Goal: Task Accomplishment & Management: Manage account settings

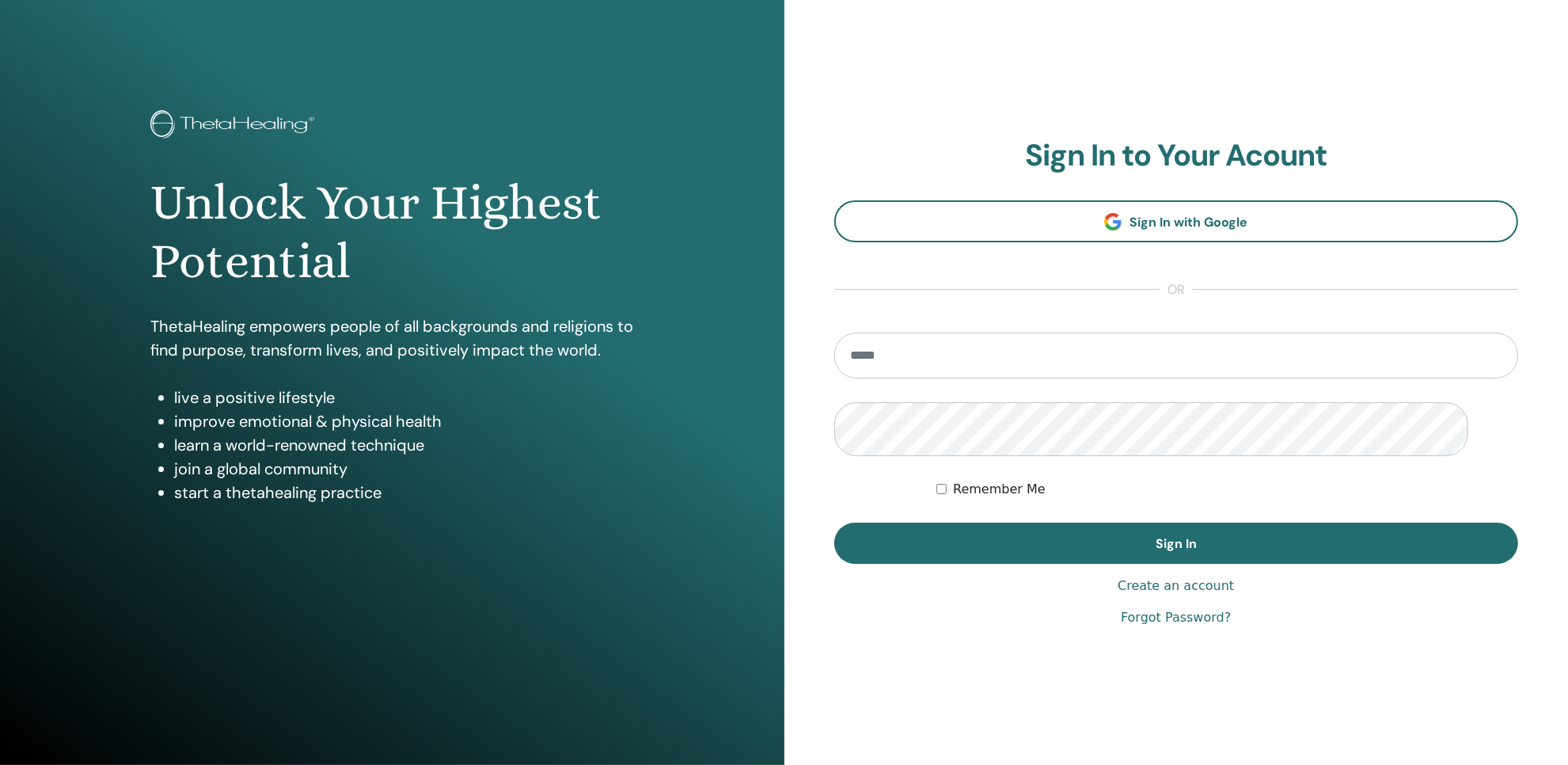
click at [1117, 378] on input "email" at bounding box center [1176, 355] width 685 height 46
type input "**********"
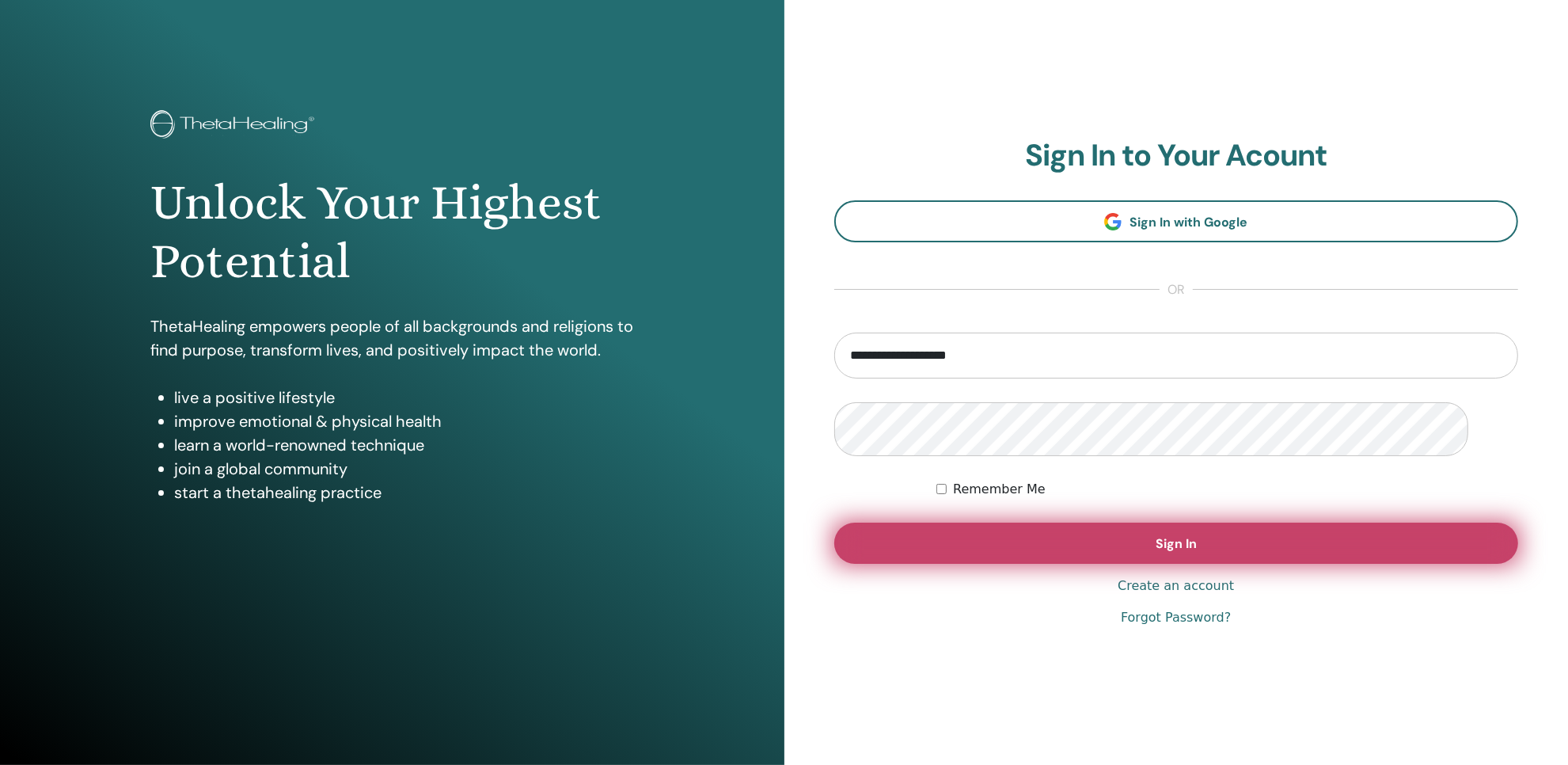
click at [1085, 564] on button "Sign In" at bounding box center [1176, 543] width 685 height 41
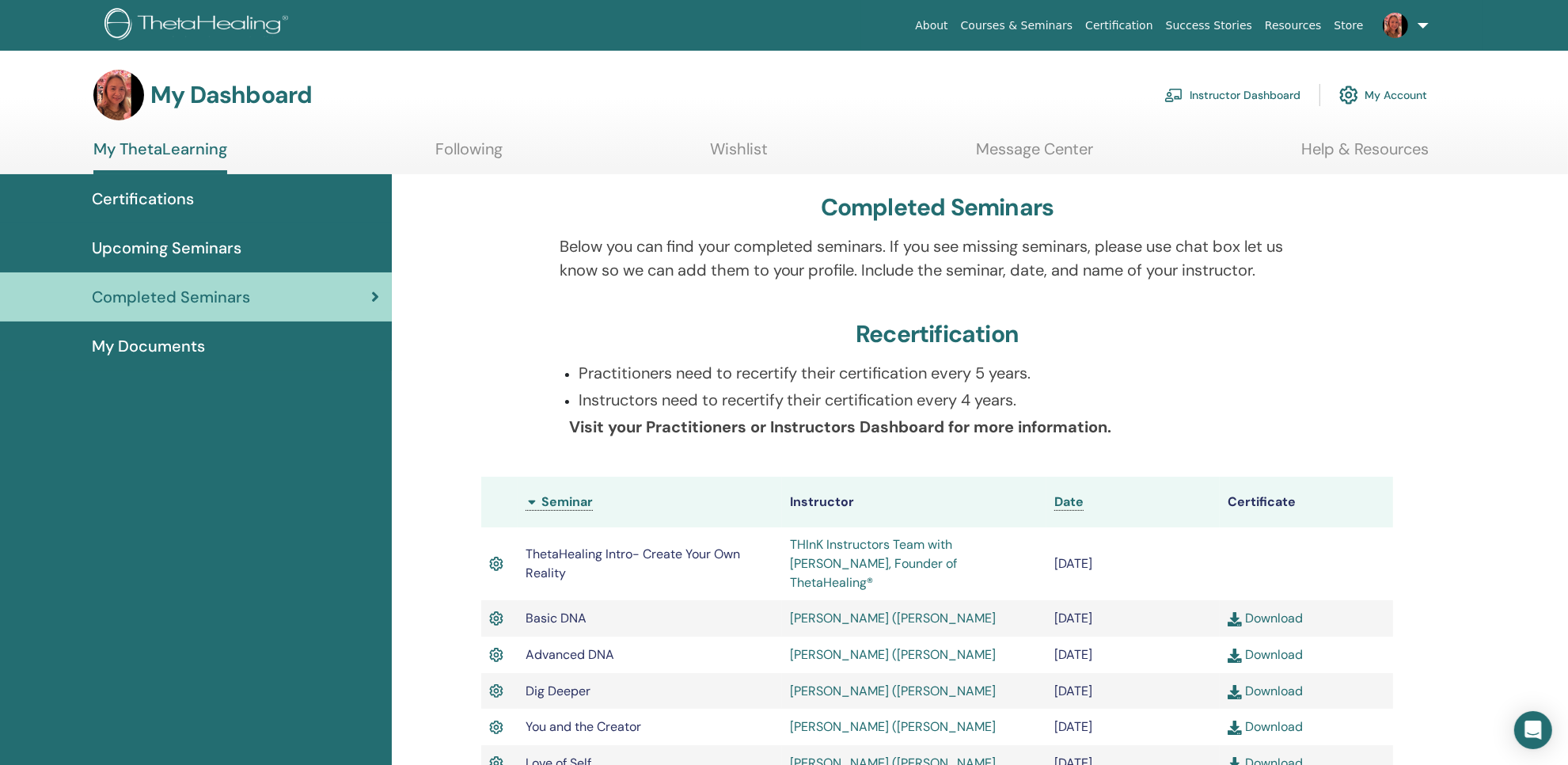
click at [1227, 112] on link "Instructor Dashboard" at bounding box center [1232, 96] width 136 height 35
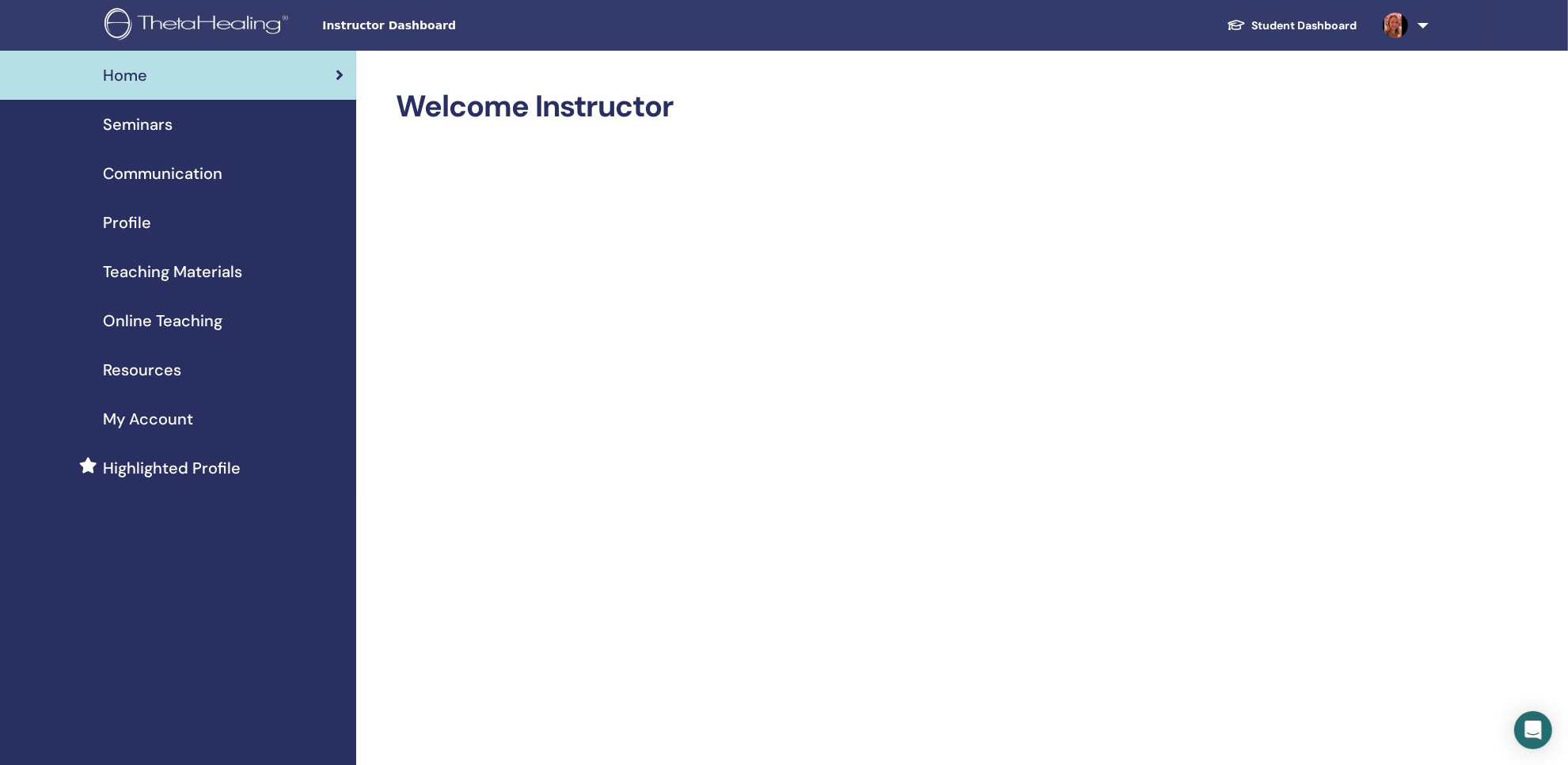
click at [1402, 29] on link at bounding box center [1402, 25] width 65 height 51
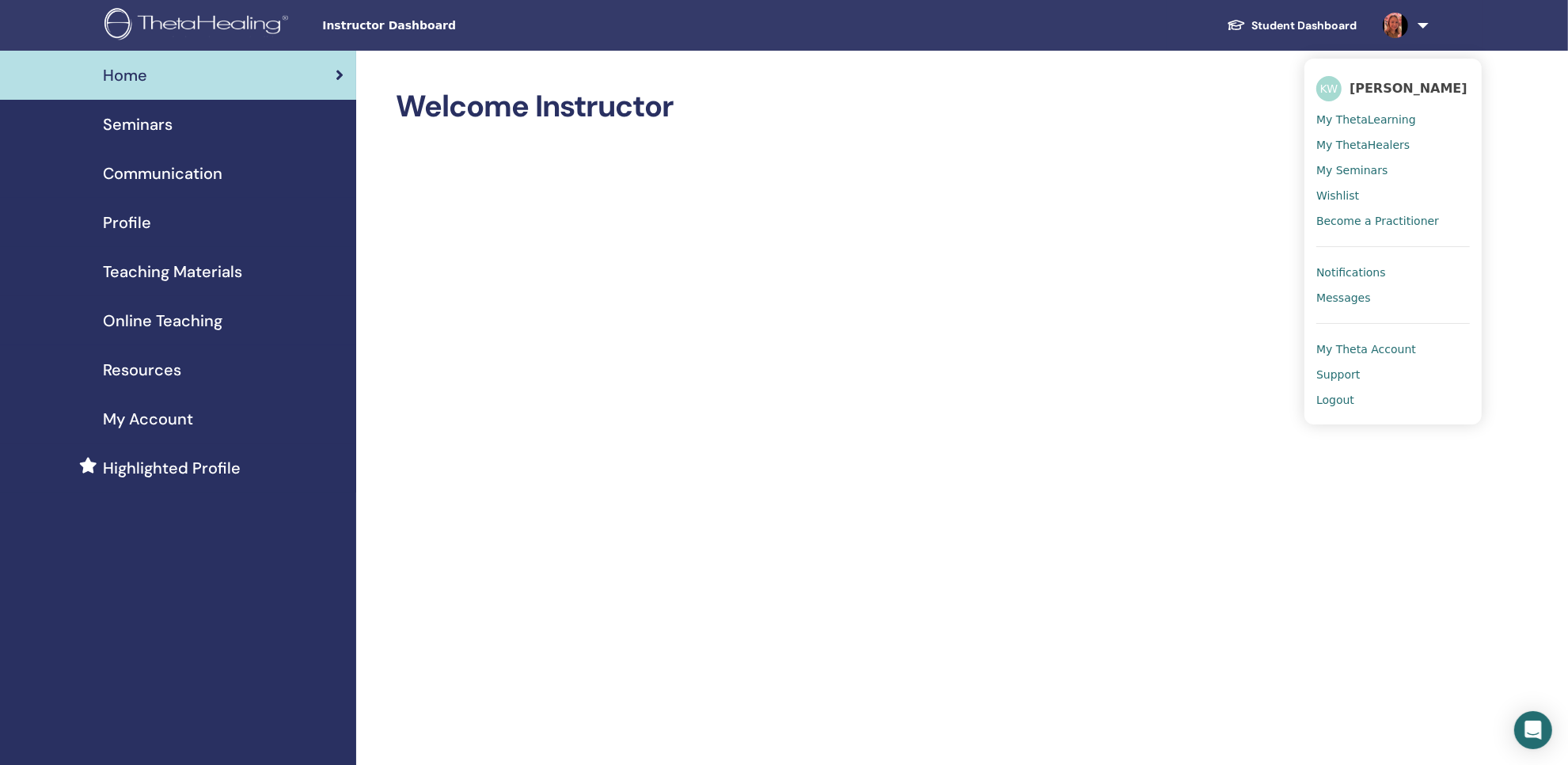
click at [1383, 36] on img at bounding box center [1396, 25] width 25 height 25
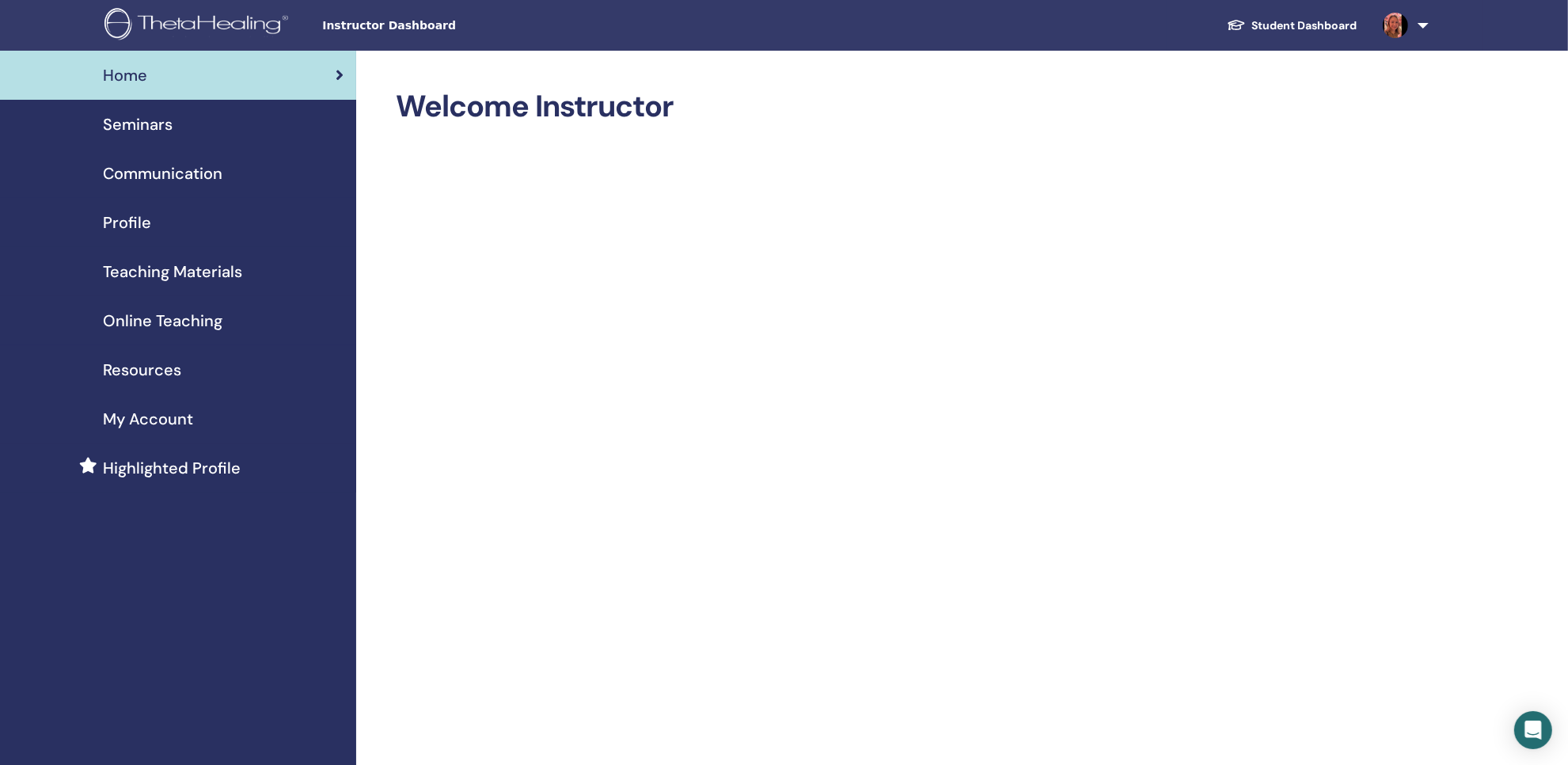
click at [168, 70] on link "Home" at bounding box center [178, 75] width 356 height 49
click at [163, 136] on span "Seminars" at bounding box center [138, 124] width 70 height 23
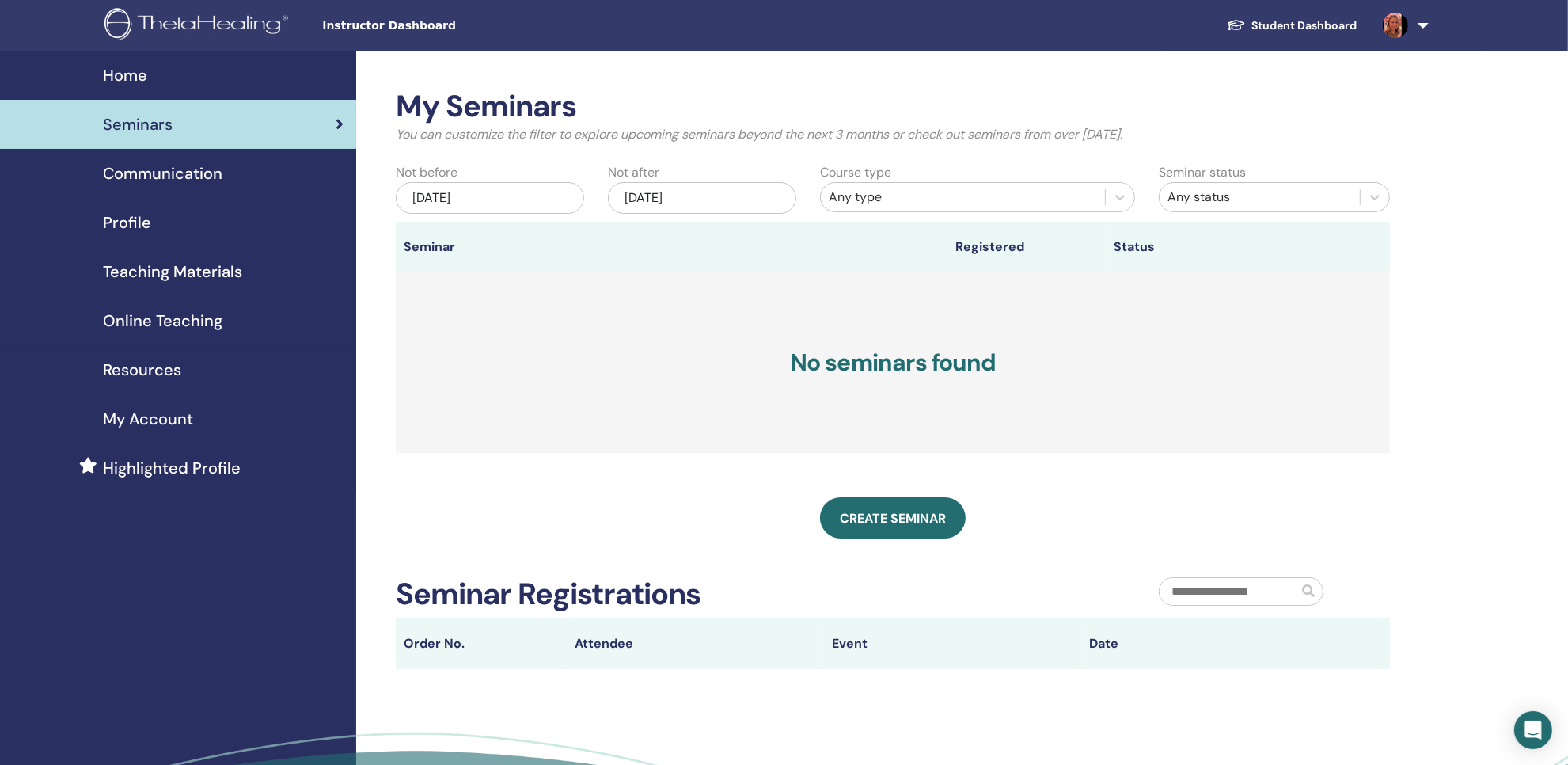
click at [196, 185] on span "Communication" at bounding box center [163, 173] width 120 height 23
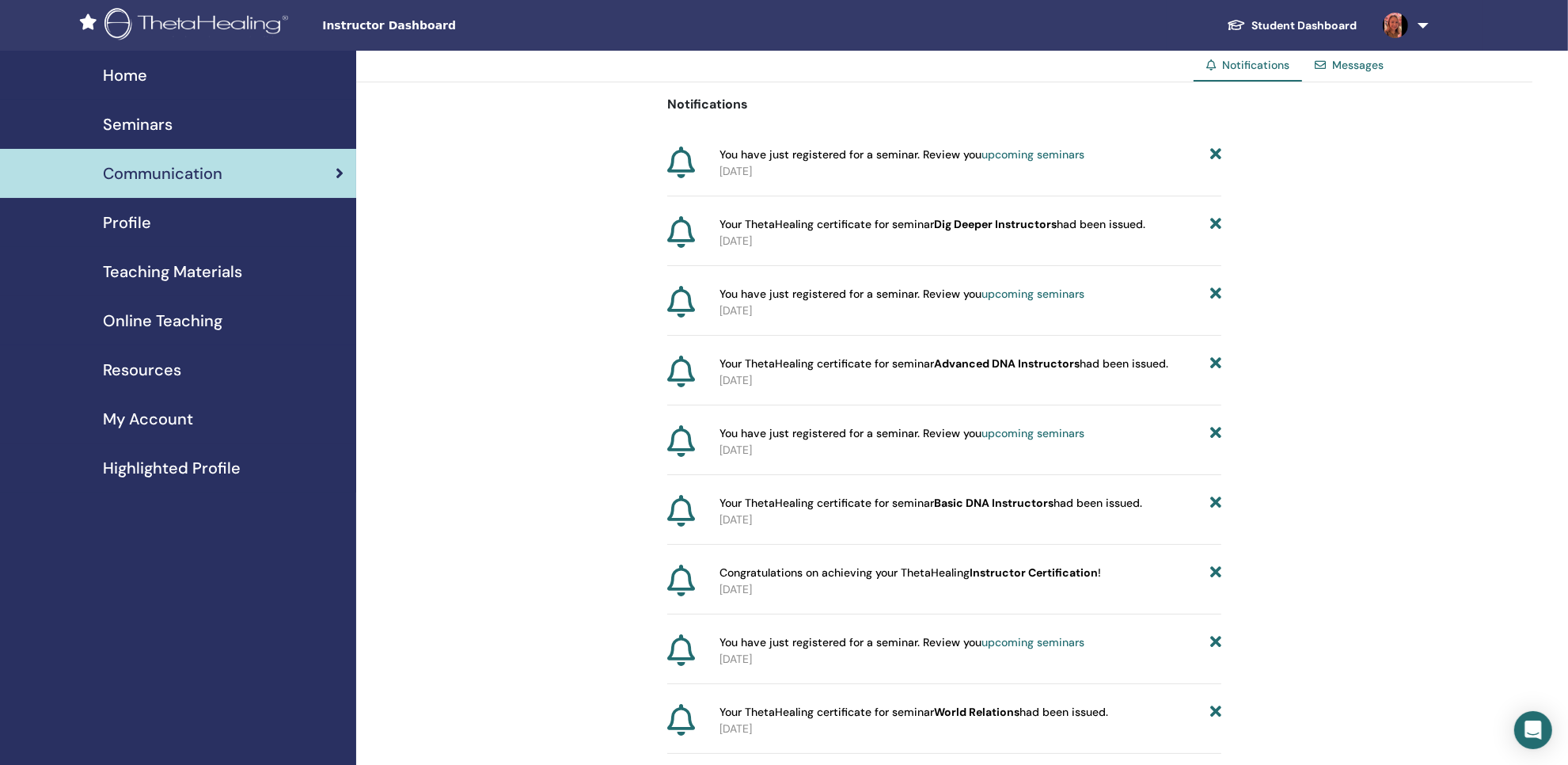
click at [142, 235] on span "Profile" at bounding box center [128, 222] width 49 height 23
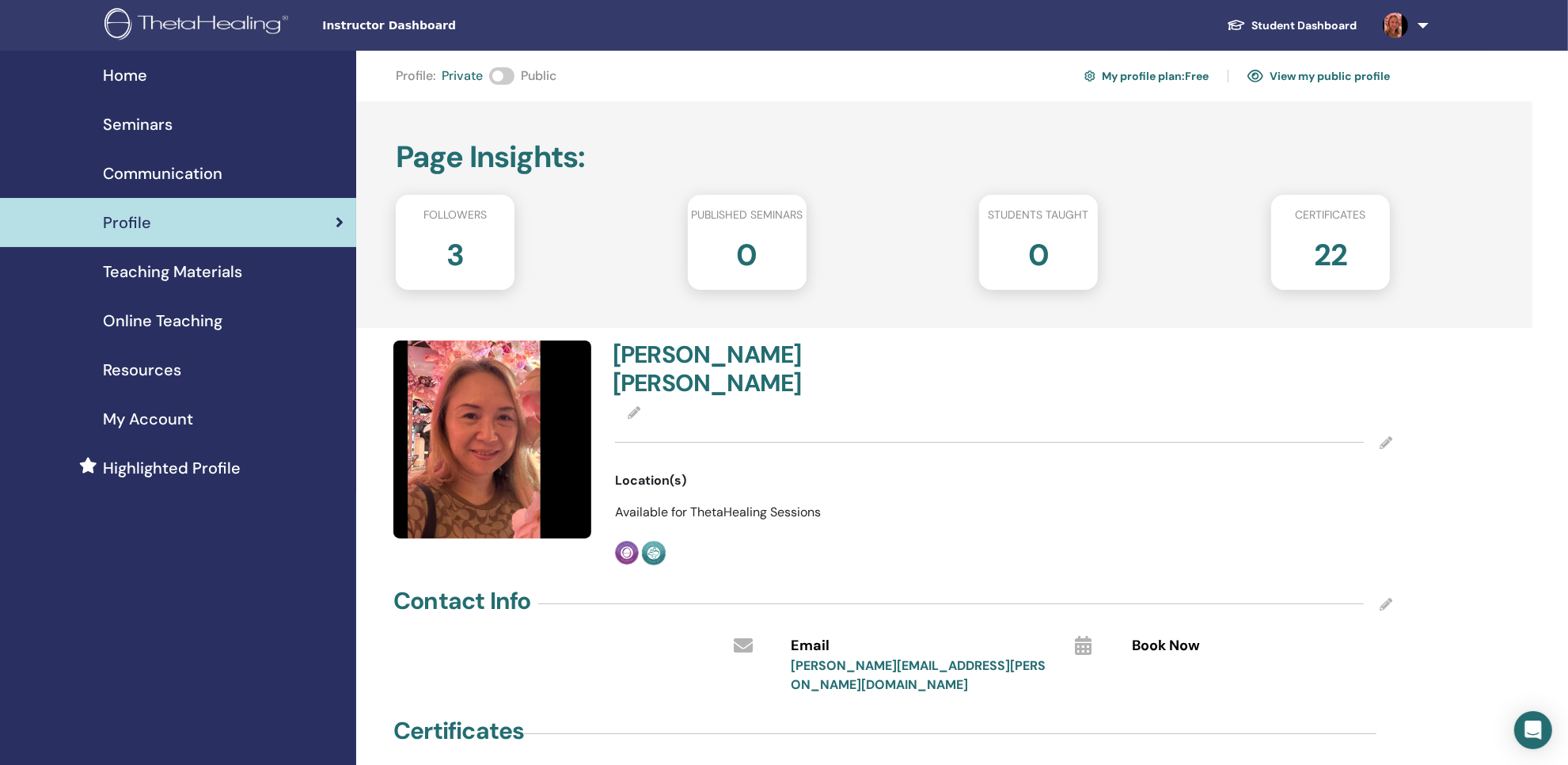
click at [1381, 449] on icon at bounding box center [1385, 442] width 13 height 13
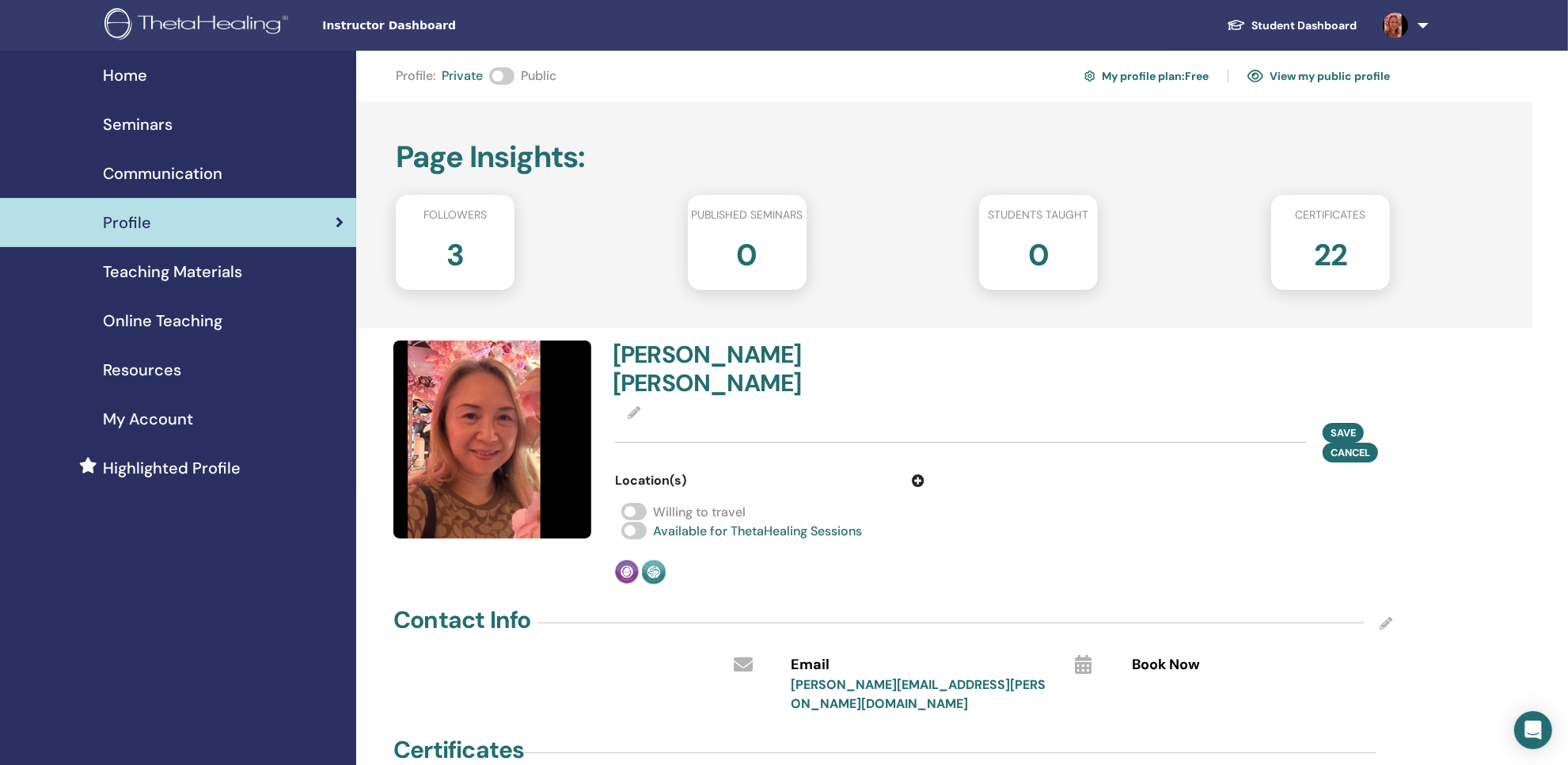
click at [640, 419] on icon at bounding box center [633, 412] width 13 height 13
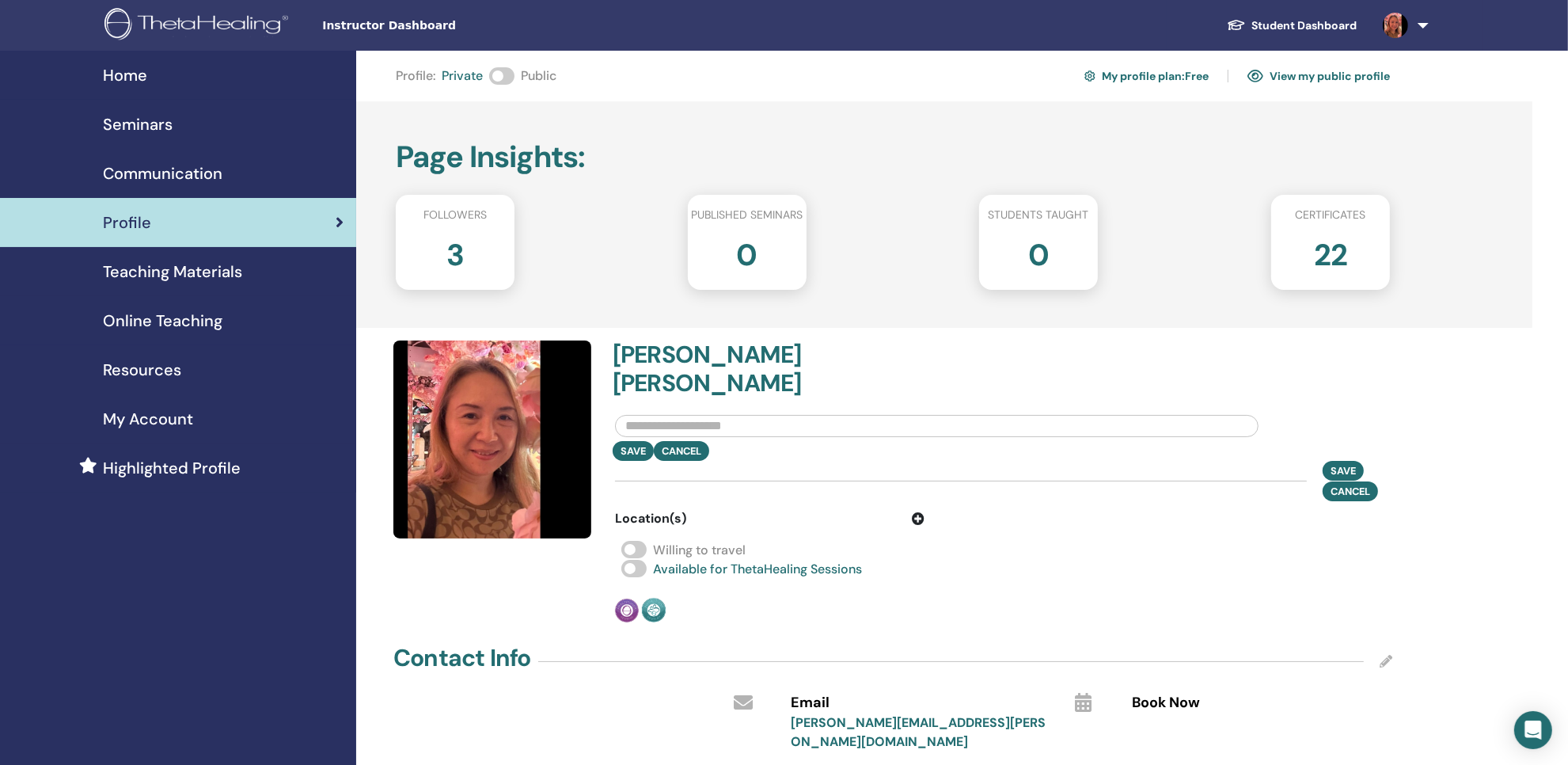
click at [734, 398] on h4 "Kendy Wong" at bounding box center [803, 368] width 382 height 57
click at [1181, 560] on div "Willing to travel" at bounding box center [1003, 551] width 777 height 19
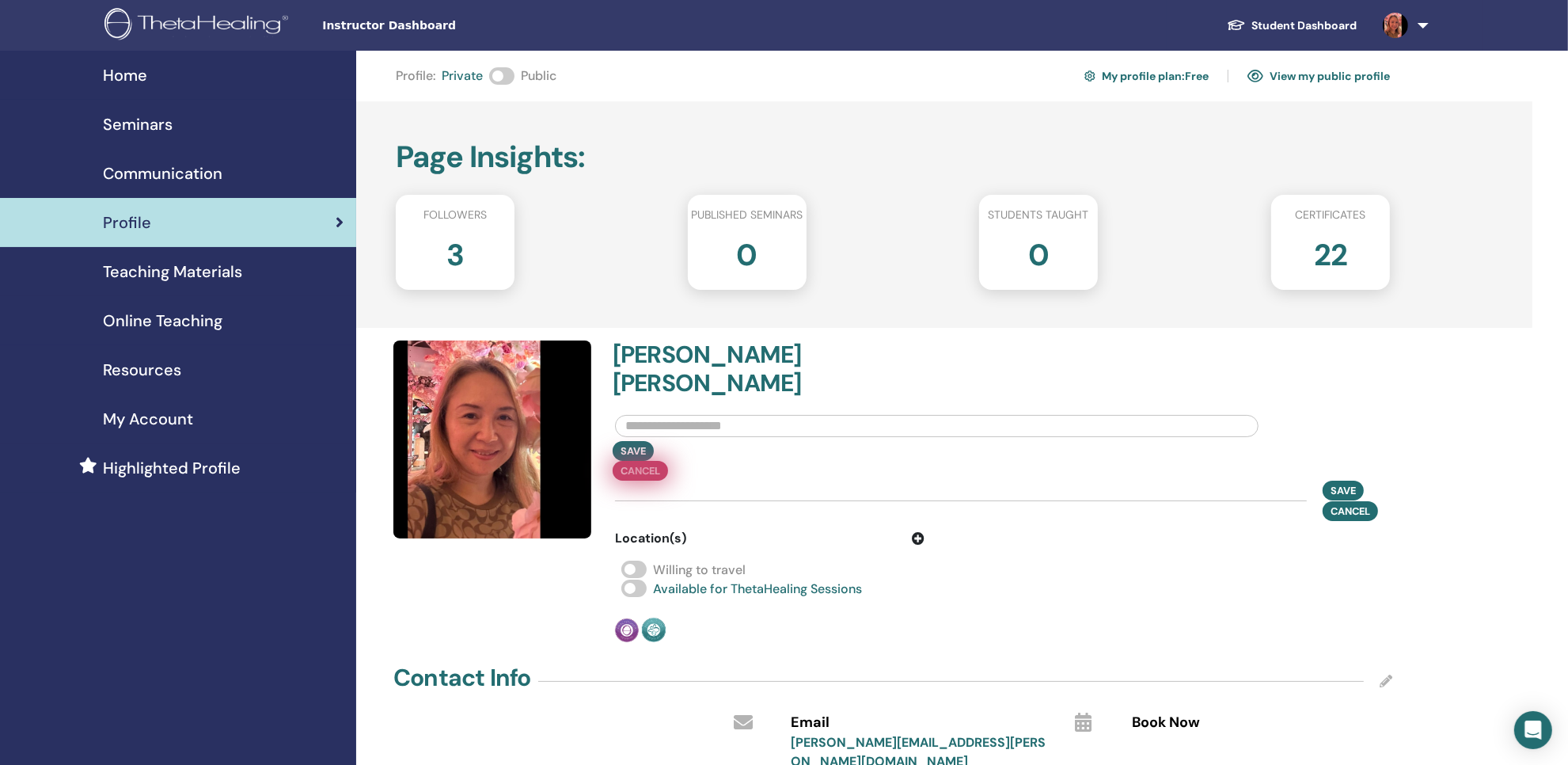
click at [732, 480] on div "Save Cancel" at bounding box center [1003, 461] width 801 height 40
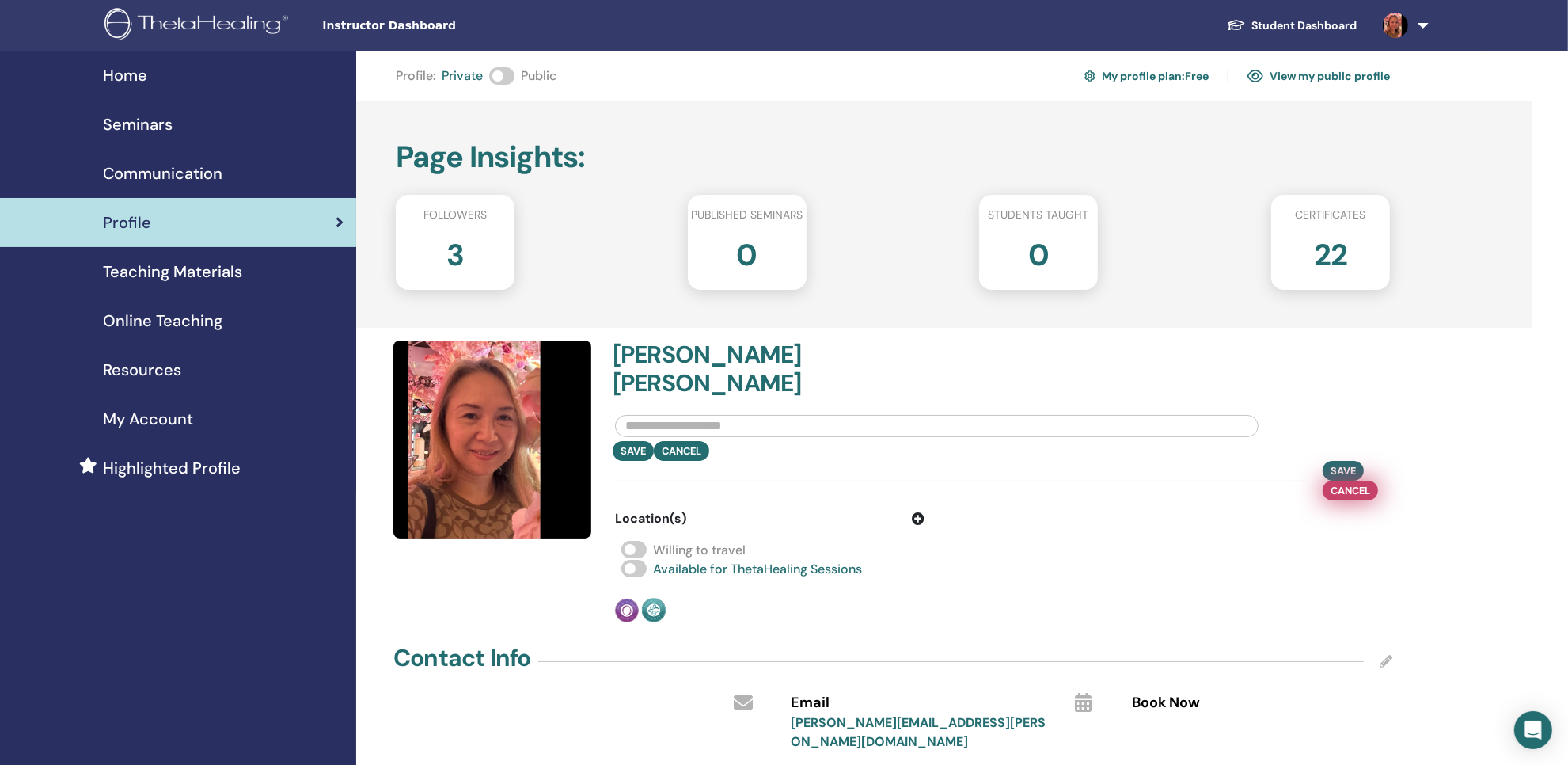
click at [1363, 499] on span "Cancel" at bounding box center [1350, 490] width 40 height 17
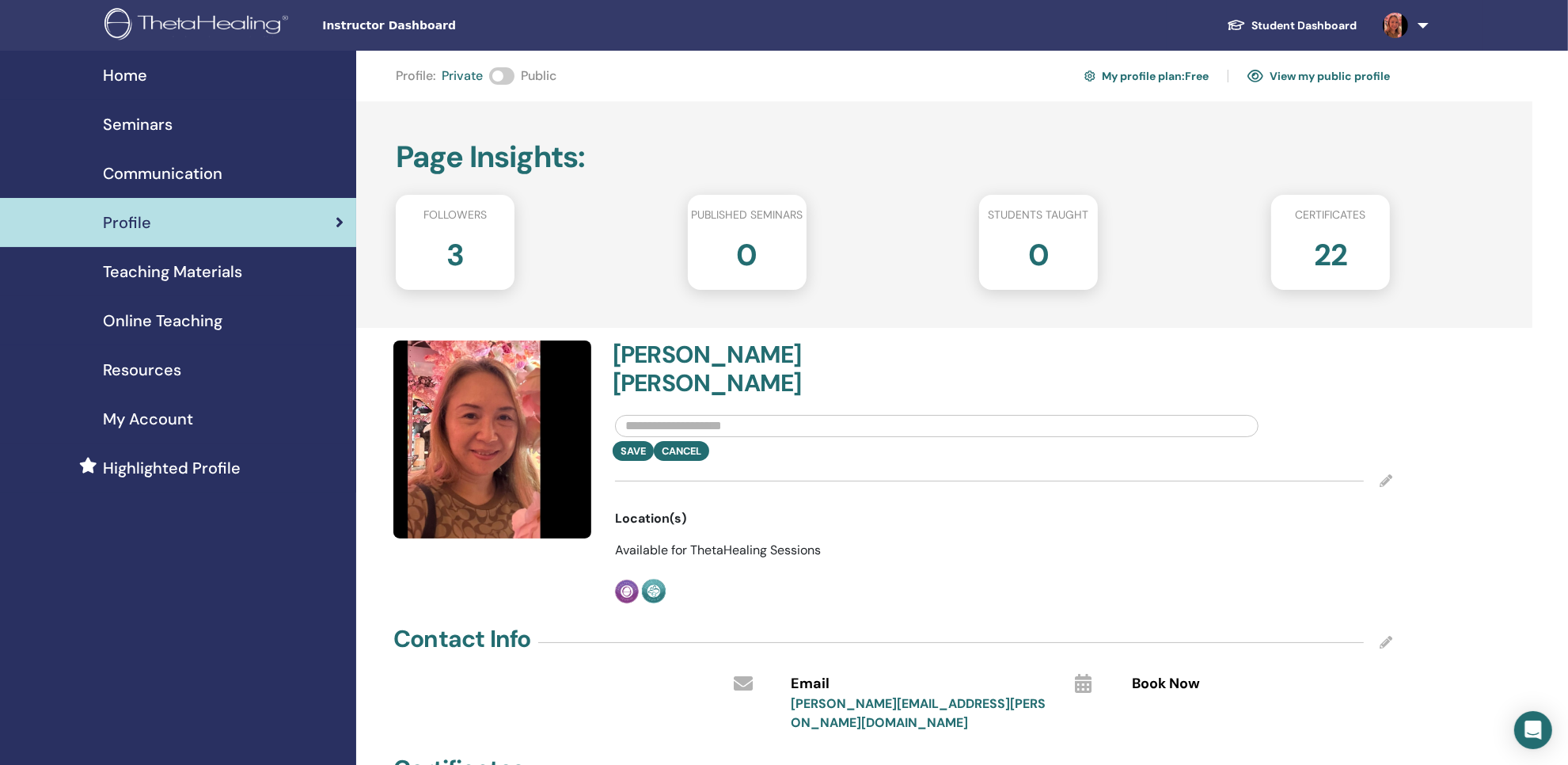
click at [703, 461] on div "Save Cancel" at bounding box center [1003, 451] width 801 height 19
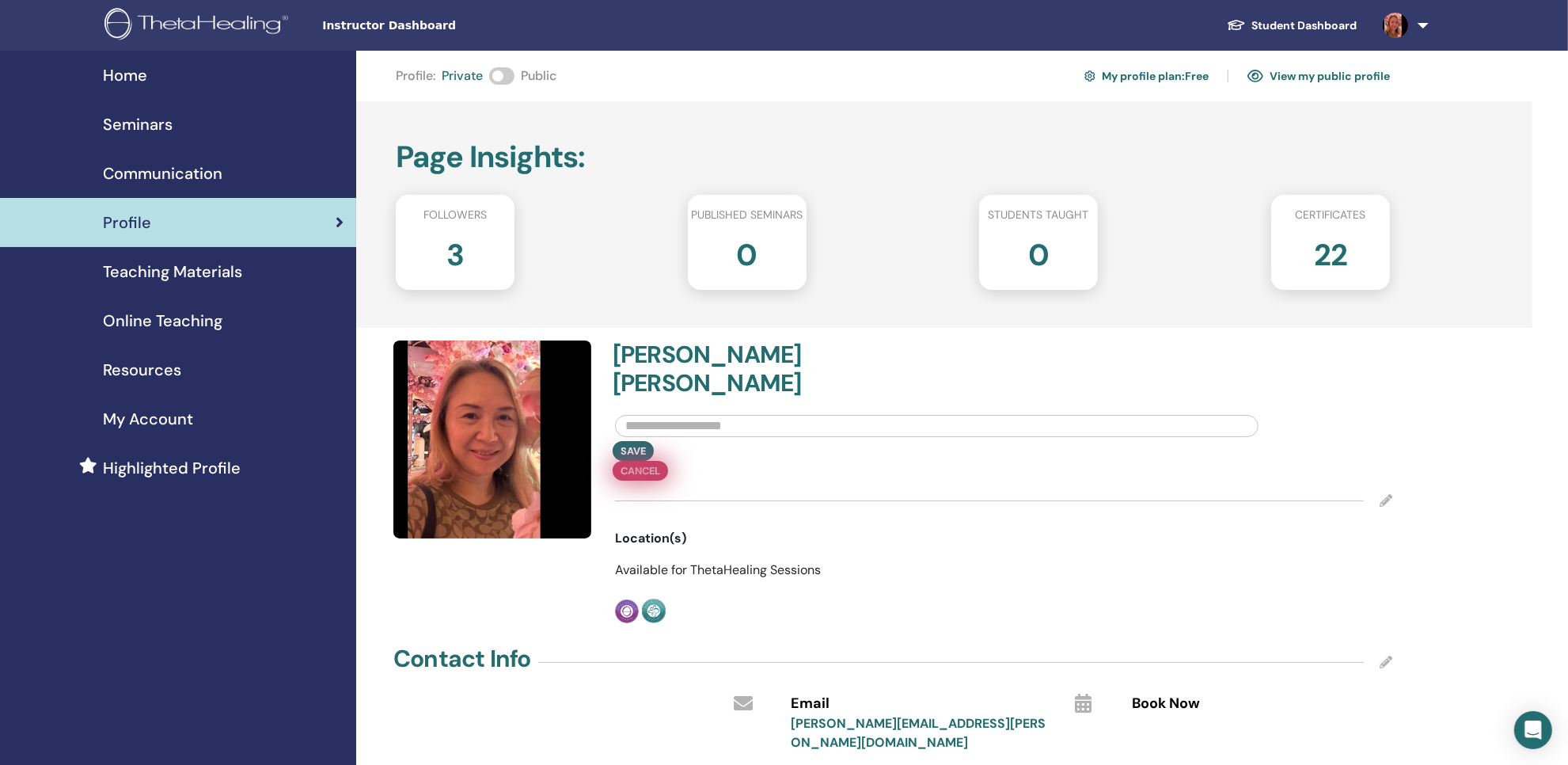
click at [713, 480] on div "Save Cancel" at bounding box center [1003, 461] width 801 height 40
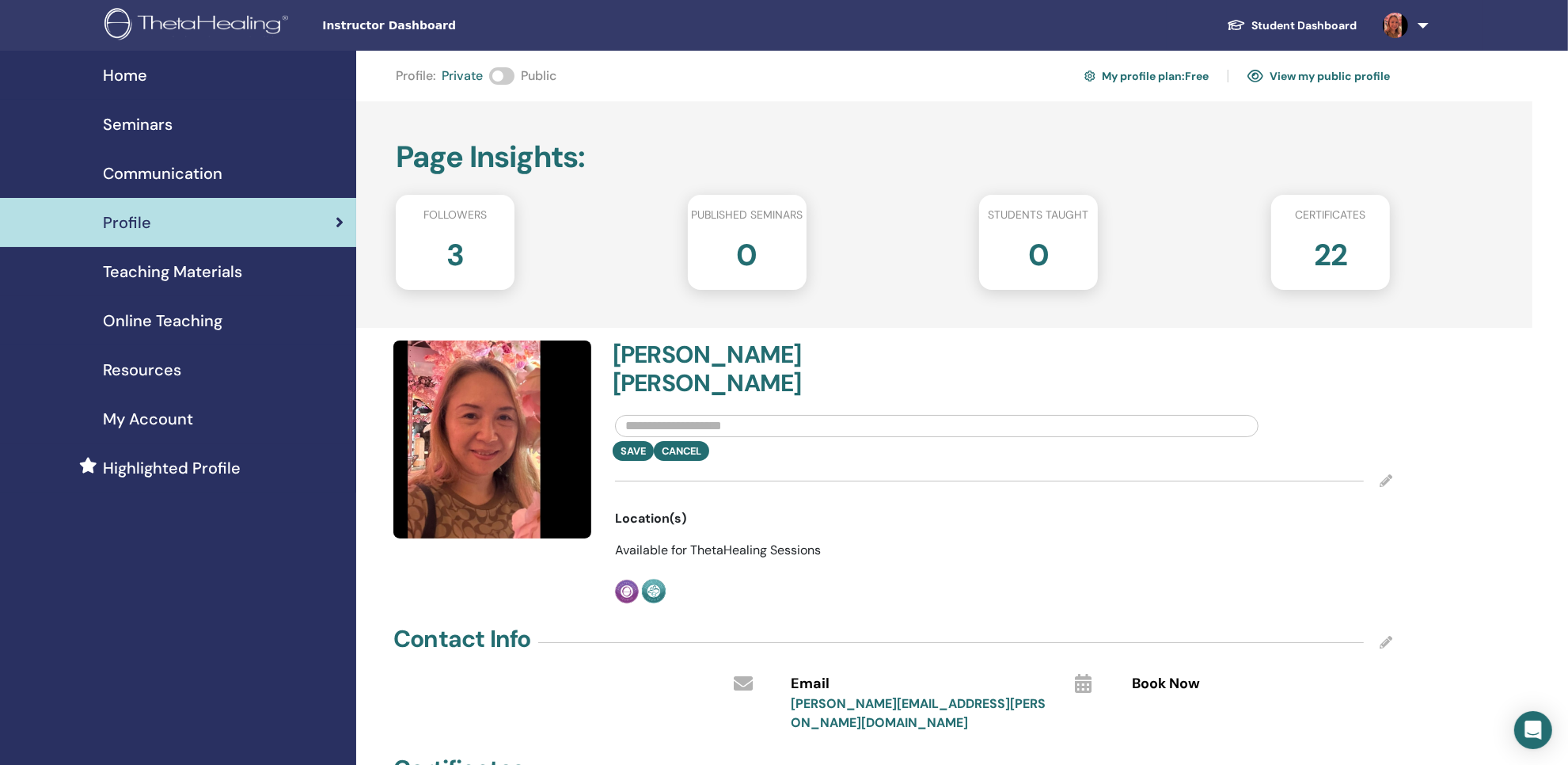
drag, startPoint x: 725, startPoint y: 501, endPoint x: 1054, endPoint y: 530, distance: 330.3
click at [725, 461] on div "Save Cancel" at bounding box center [1003, 451] width 801 height 19
drag, startPoint x: 749, startPoint y: 464, endPoint x: 777, endPoint y: 477, distance: 30.9
click at [750, 438] on input "text" at bounding box center [936, 426] width 644 height 22
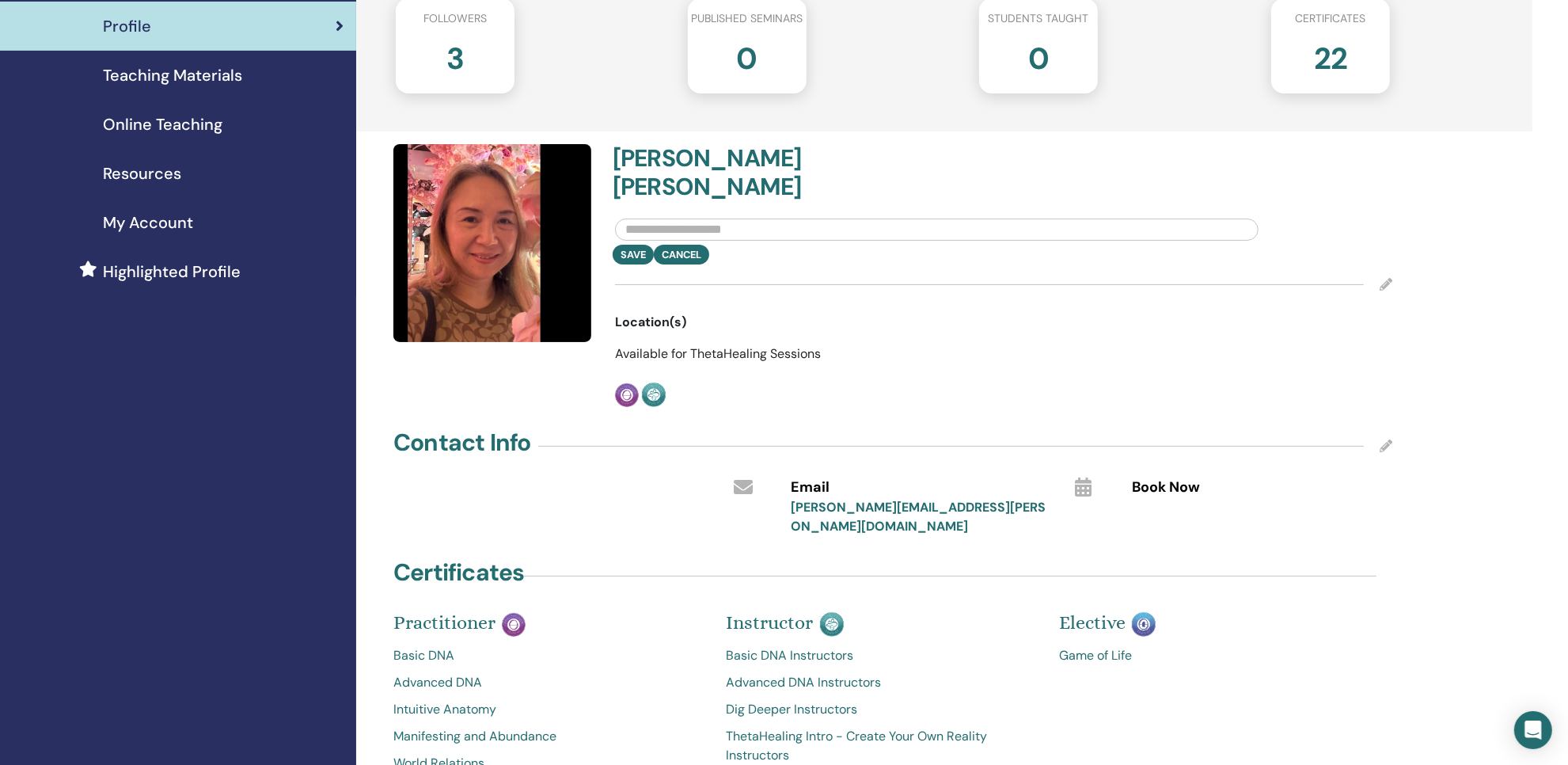
scroll to position [198, 0]
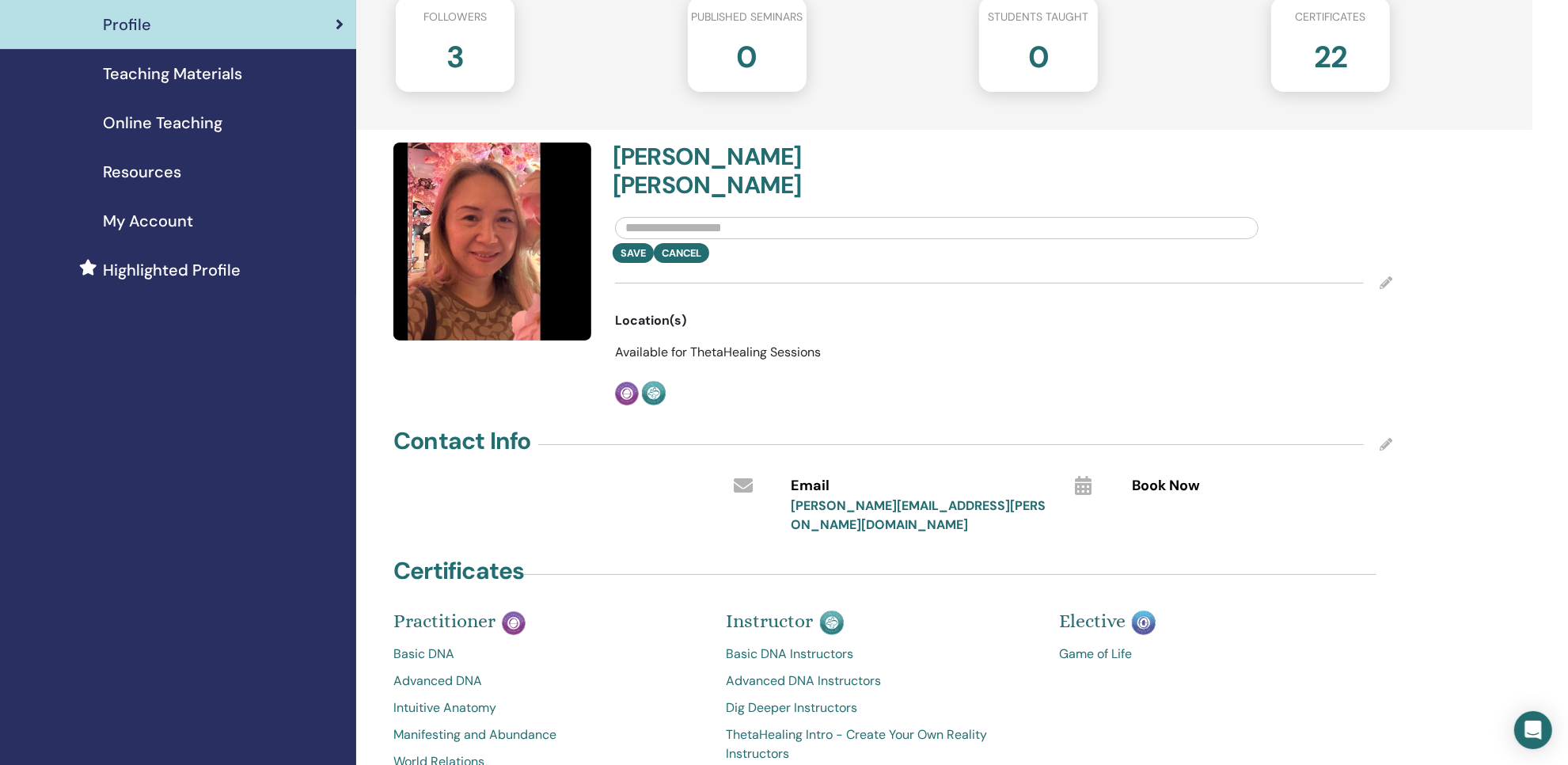
click at [745, 495] on icon at bounding box center [744, 485] width 19 height 19
click at [830, 497] on span "Email" at bounding box center [810, 485] width 39 height 20
click at [885, 533] on link "[PERSON_NAME][EMAIL_ADDRESS][PERSON_NAME][DOMAIN_NAME]" at bounding box center [918, 515] width 255 height 36
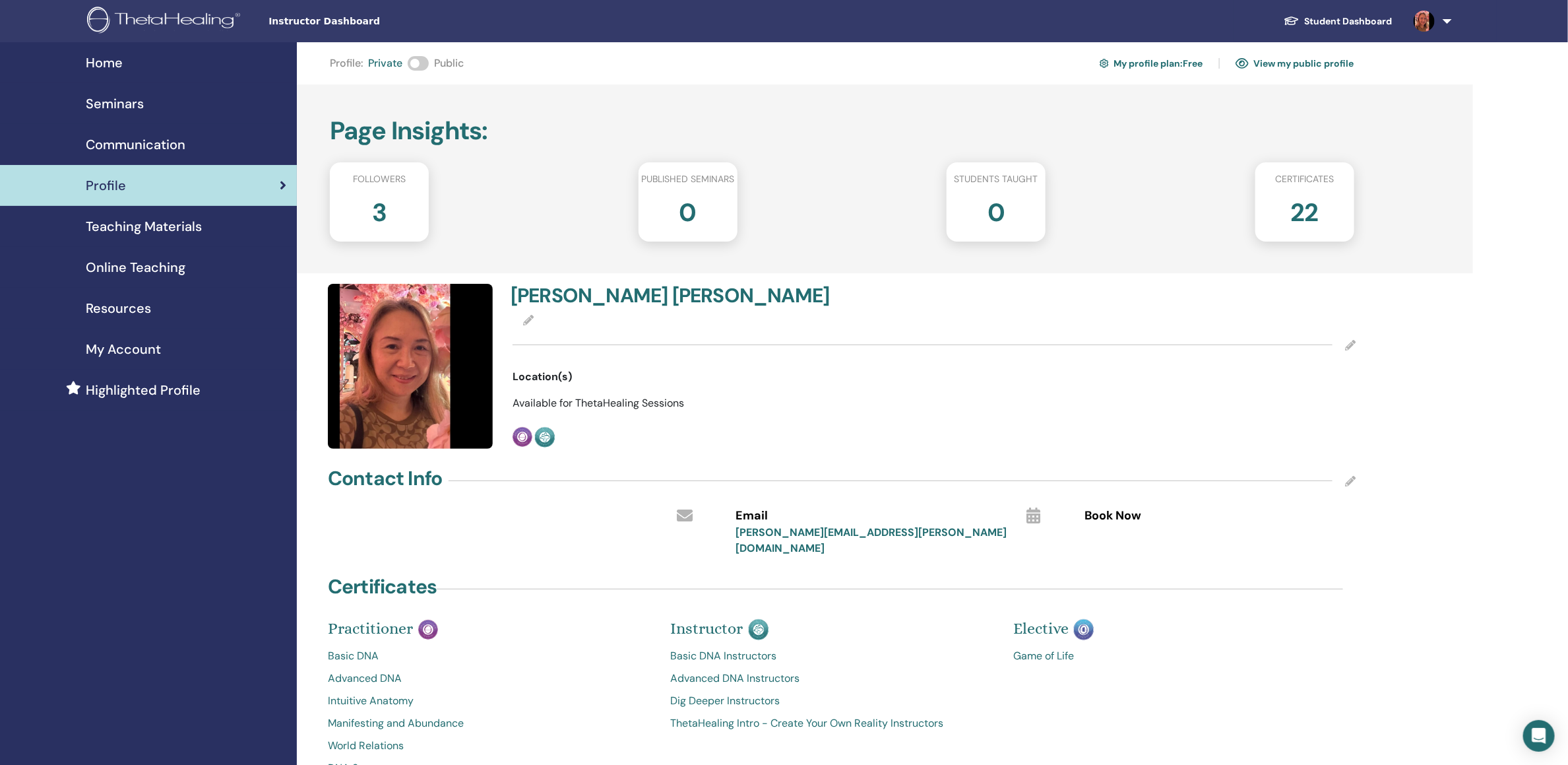
drag, startPoint x: 1290, startPoint y: 2, endPoint x: 962, endPoint y: 398, distance: 514.2
click at [832, 430] on div "[PERSON_NAME] Location(s) Available for ThetaHealing Sessions Practitioner Inst…" at bounding box center [934, 365] width 859 height 165
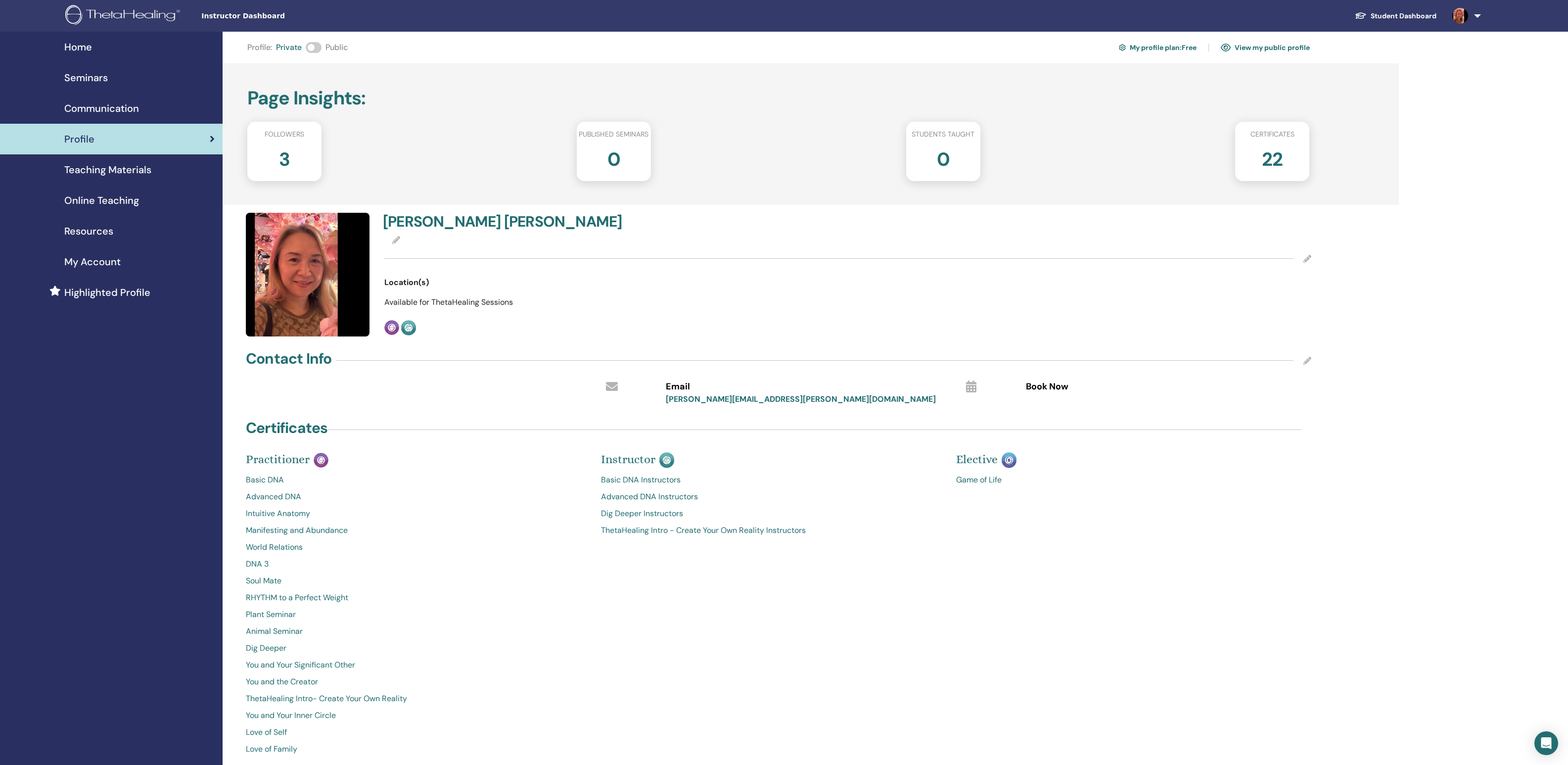
drag, startPoint x: 1491, startPoint y: 0, endPoint x: 997, endPoint y: 342, distance: 600.8
click at [979, 289] on div at bounding box center [965, 283] width 392 height 12
